Goal: Communication & Community: Ask a question

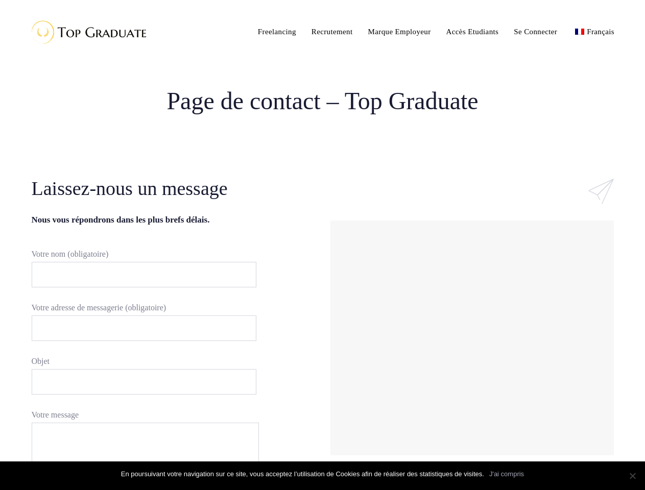
click at [323, 245] on div "#ld_icon_box_68c8381d824e9:hover .iconbox-icon-container defs stop:first-child{…" at bounding box center [472, 324] width 299 height 298
click at [139, 275] on input "Votre nom (obligatoire)" at bounding box center [144, 275] width 225 height 26
click at [139, 328] on input "Votre adresse de messagerie (obligatoire)" at bounding box center [144, 328] width 225 height 26
click at [139, 382] on input "Objet" at bounding box center [144, 382] width 225 height 26
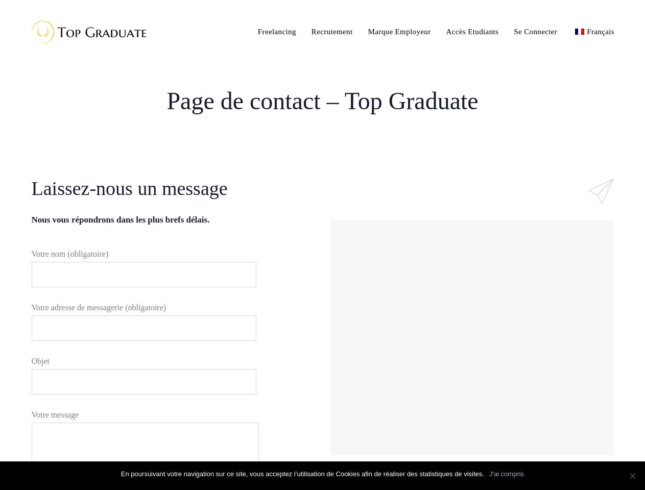
click at [472, 338] on div at bounding box center [472, 338] width 278 height 230
click at [506, 474] on link "J'ai compris" at bounding box center [506, 474] width 35 height 10
